Goal: Task Accomplishment & Management: Manage account settings

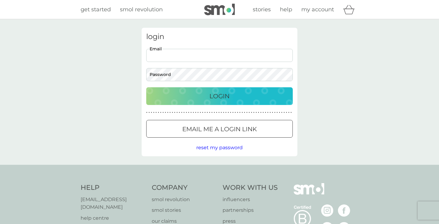
type input "[EMAIL_ADDRESS][DOMAIN_NAME]"
click at [220, 96] on button "Login" at bounding box center [219, 96] width 147 height 18
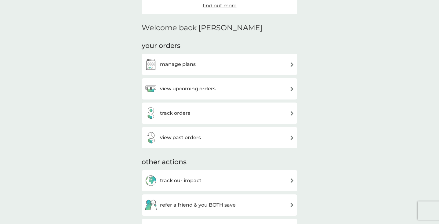
scroll to position [149, 0]
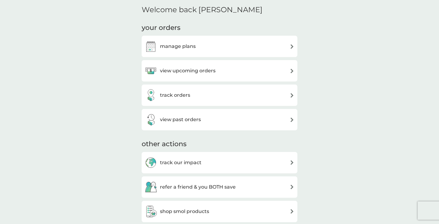
click at [206, 45] on div "manage plans" at bounding box center [220, 46] width 150 height 12
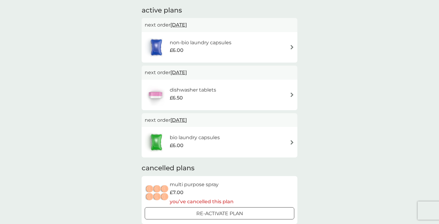
scroll to position [112, 0]
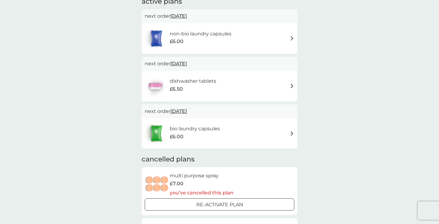
click at [214, 131] on h6 "bio laundry capsules" at bounding box center [195, 129] width 50 height 8
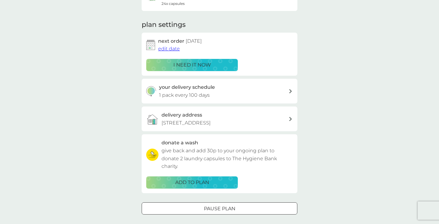
scroll to position [73, 0]
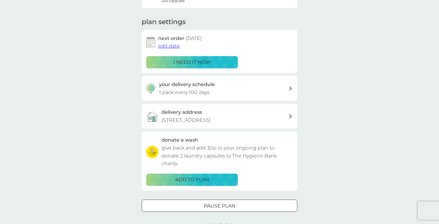
click at [211, 116] on p "161 Hardgate, Top Right Flat, Aberdeen, AB11 6XQ" at bounding box center [186, 120] width 49 height 8
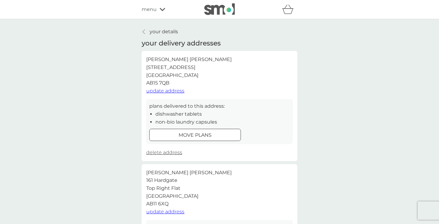
click at [180, 90] on span "update address" at bounding box center [165, 91] width 38 height 6
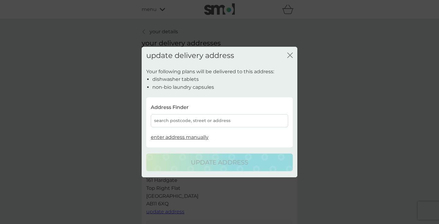
click at [290, 53] on icon "close" at bounding box center [289, 55] width 5 height 5
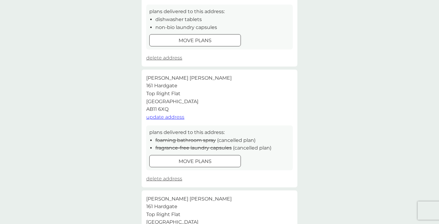
scroll to position [111, 0]
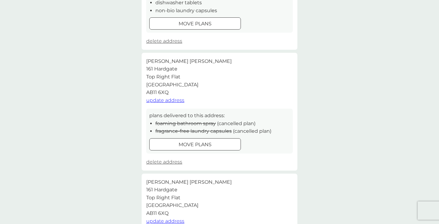
click at [173, 159] on span "delete address" at bounding box center [164, 162] width 36 height 6
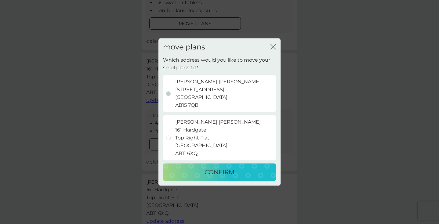
click at [189, 135] on p "Cathie Anderson 161 Hardgate Top Right Flat Aberdeen AB11 6XQ" at bounding box center [218, 138] width 86 height 39
click at [159, 56] on input "Cathie Anderson 161 Hardgate Top Right Flat Aberdeen AB11 6XQ" at bounding box center [159, 56] width 0 height 0
click at [186, 97] on p "Cathie Anderson 8 Airyhall Drive Aberdeen AB15 7QB" at bounding box center [218, 93] width 86 height 31
click at [159, 56] on input "Cathie Anderson 8 Airyhall Drive Aberdeen AB15 7QB" at bounding box center [159, 56] width 0 height 0
click at [196, 169] on div "CONFIRM" at bounding box center [219, 173] width 101 height 10
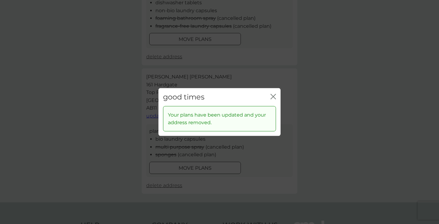
scroll to position [0, 0]
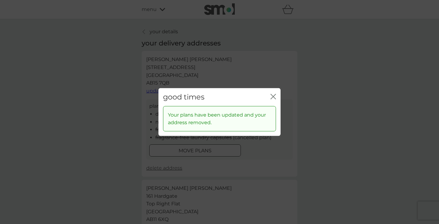
click at [276, 95] on div "good times close" at bounding box center [220, 97] width 122 height 18
click at [274, 96] on icon "close" at bounding box center [273, 96] width 5 height 5
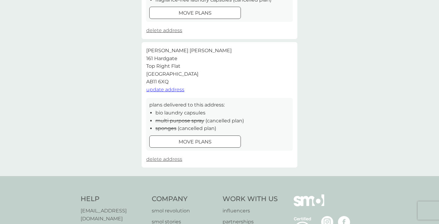
scroll to position [140, 0]
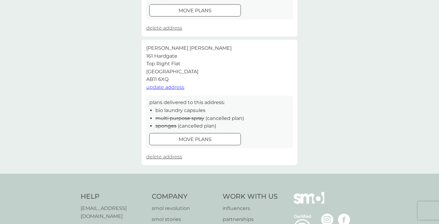
click at [164, 155] on span "delete address" at bounding box center [164, 157] width 36 height 6
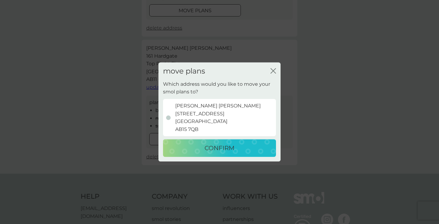
click at [232, 147] on p "CONFIRM" at bounding box center [220, 149] width 30 height 10
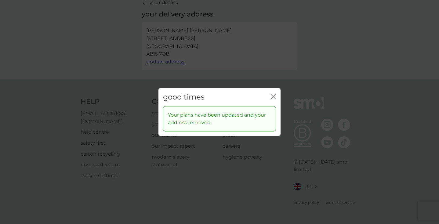
scroll to position [0, 0]
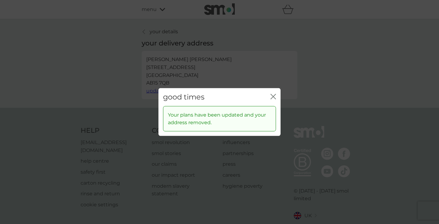
click at [275, 95] on icon "close" at bounding box center [274, 96] width 2 height 5
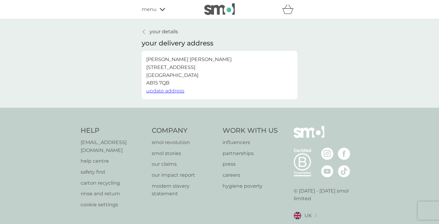
click at [166, 32] on p "your details" at bounding box center [164, 32] width 28 height 8
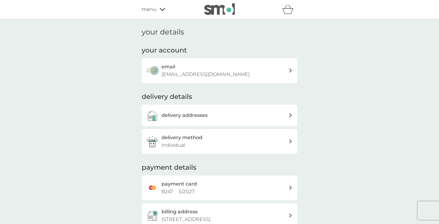
click at [188, 115] on h3 "delivery addresses" at bounding box center [185, 115] width 46 height 8
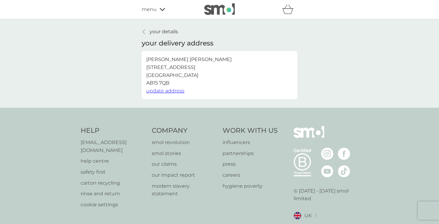
click at [160, 33] on p "your details" at bounding box center [164, 32] width 28 height 8
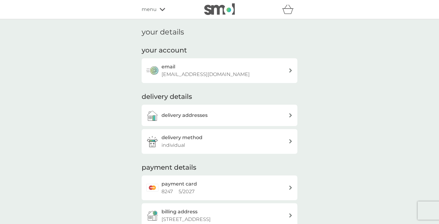
click at [159, 10] on div "menu" at bounding box center [168, 9] width 52 height 8
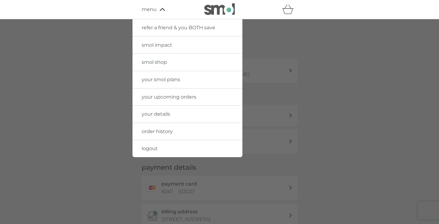
click at [163, 79] on span "your smol plans" at bounding box center [161, 80] width 38 height 6
